Goal: Find specific page/section: Find specific page/section

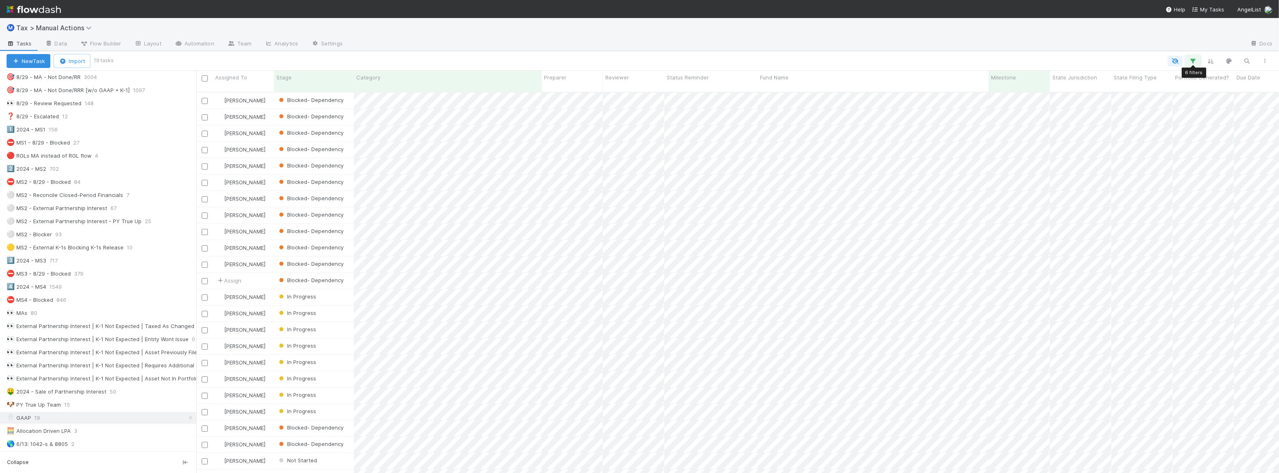
click at [1195, 61] on icon "button" at bounding box center [1193, 60] width 8 height 7
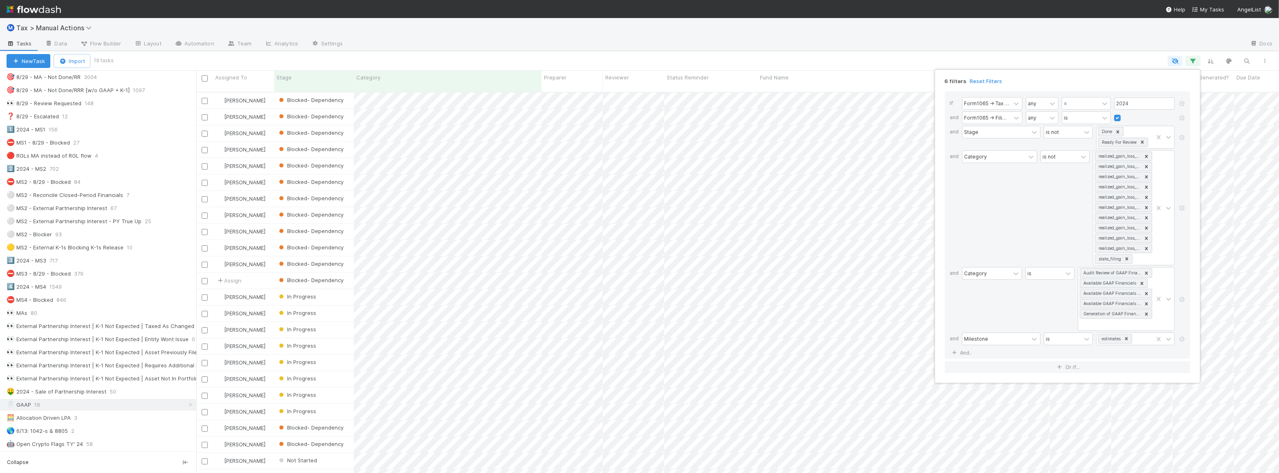
click at [576, 56] on div "6 filters Reset Filters If Form1065 -> Tax Year any = 2024 and Form1065 -> Fili…" at bounding box center [639, 236] width 1279 height 473
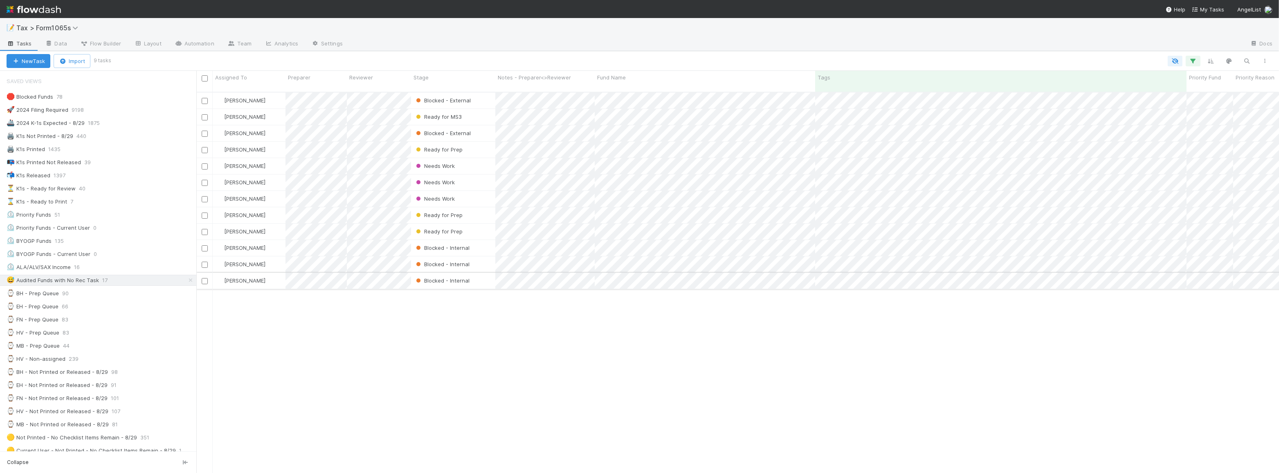
scroll to position [381, 1077]
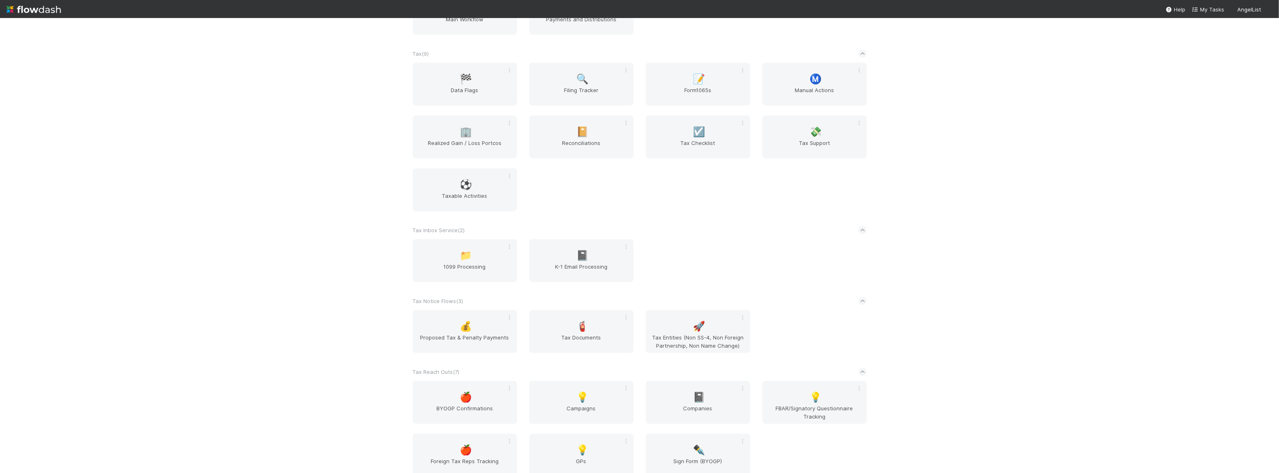
scroll to position [701, 0]
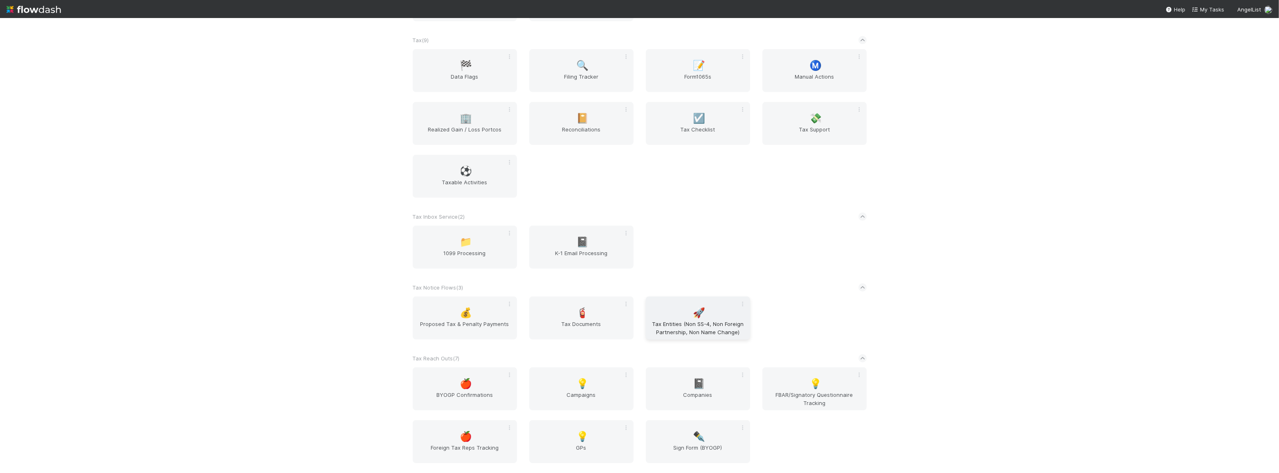
click at [667, 327] on span "Tax Entities (Non SS-4, Non Foreign Partnership, Non Name Change)" at bounding box center [698, 328] width 98 height 16
